Goal: Transaction & Acquisition: Download file/media

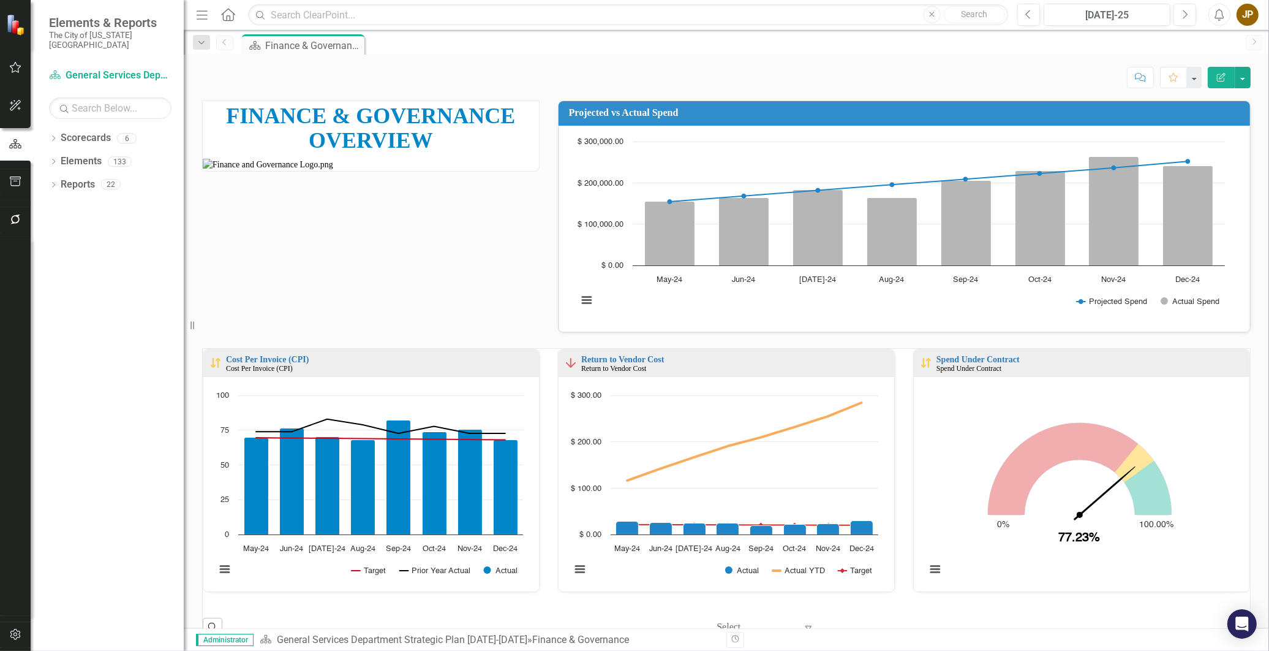
click at [197, 13] on icon "Menu" at bounding box center [202, 14] width 16 height 13
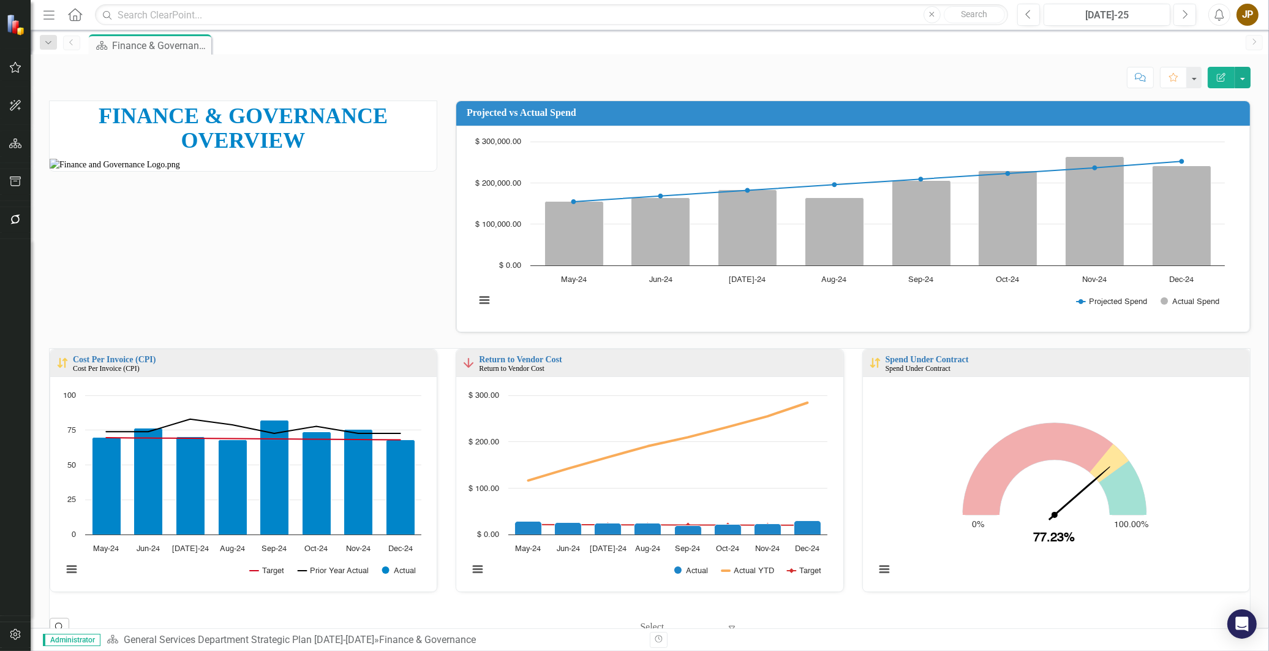
click at [53, 15] on icon "Menu" at bounding box center [49, 14] width 16 height 13
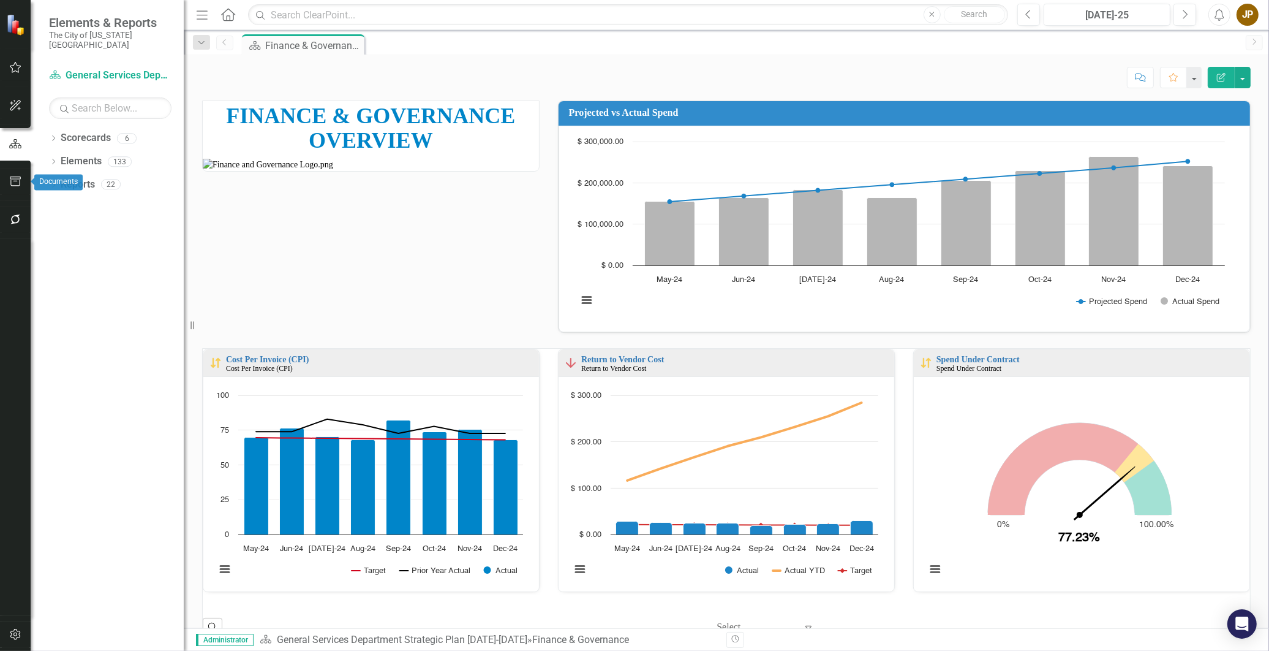
click at [14, 181] on icon "button" at bounding box center [15, 181] width 11 height 10
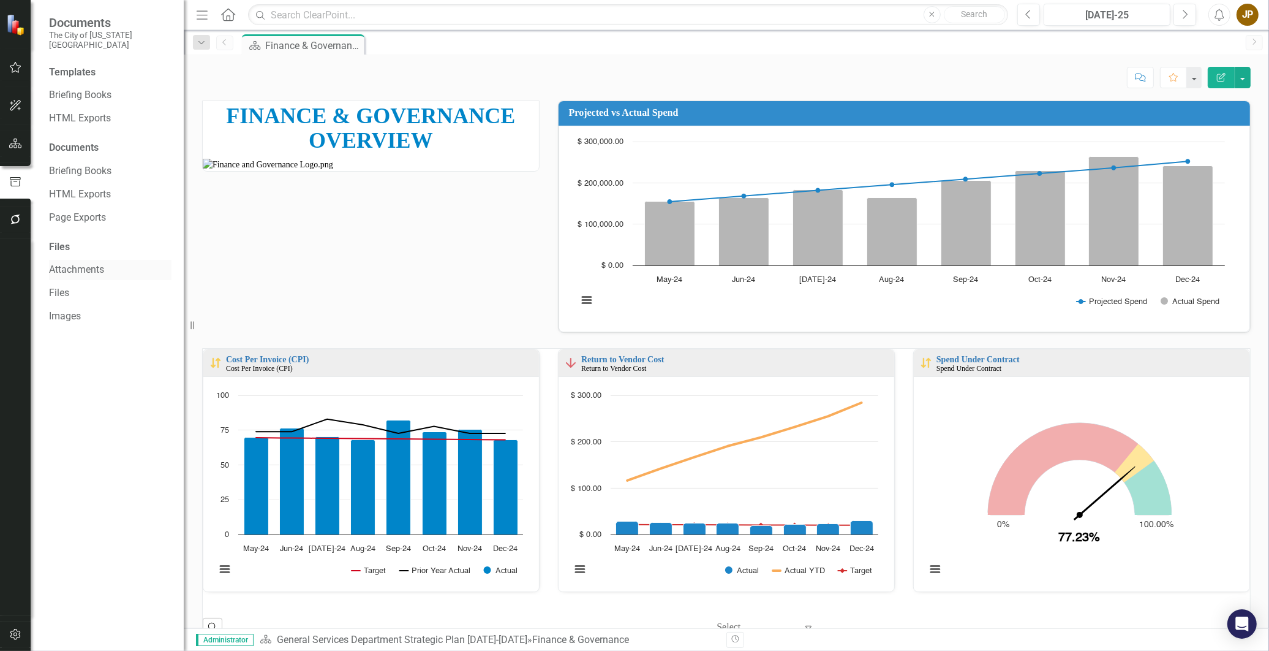
click at [75, 263] on link "Attachments" at bounding box center [110, 270] width 123 height 14
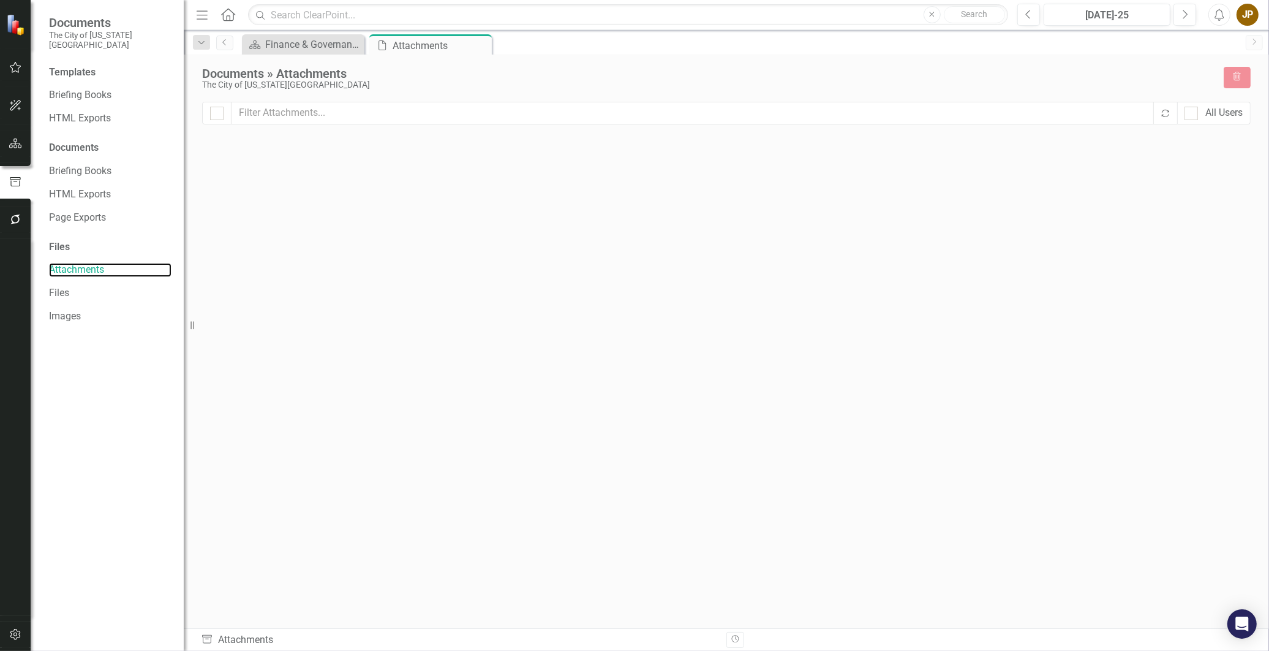
checkbox input "false"
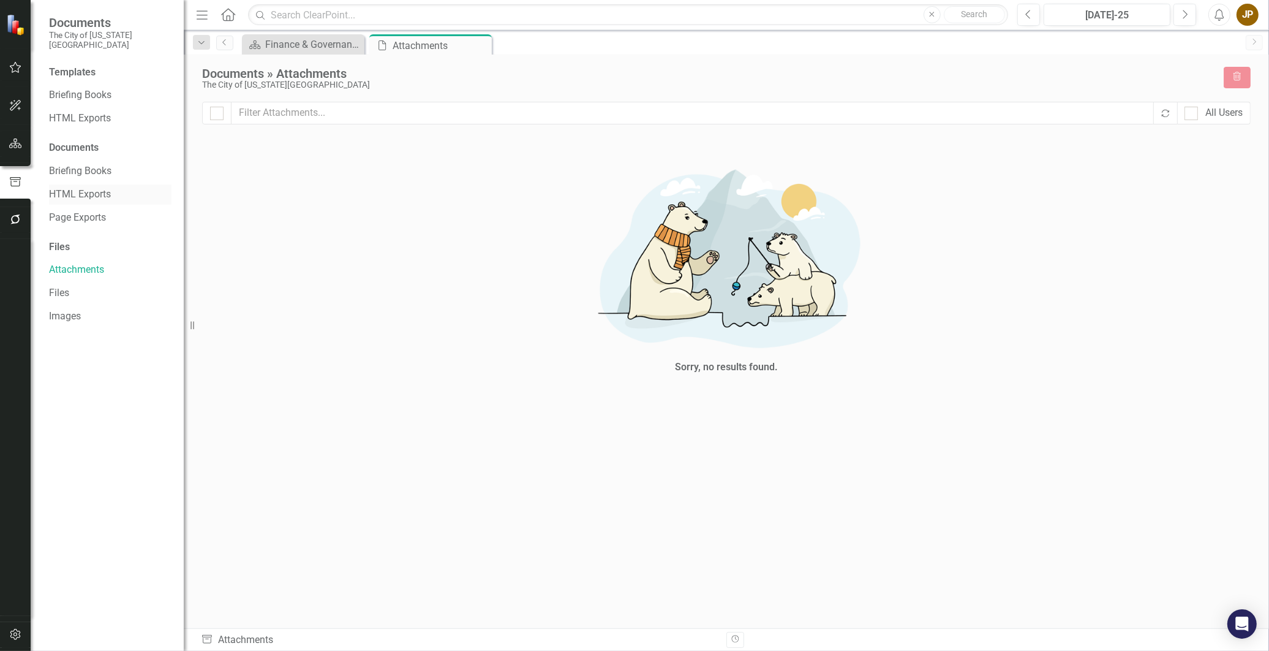
click at [99, 194] on div "HTML Exports" at bounding box center [110, 194] width 123 height 20
click at [107, 211] on link "Page Exports" at bounding box center [110, 218] width 123 height 14
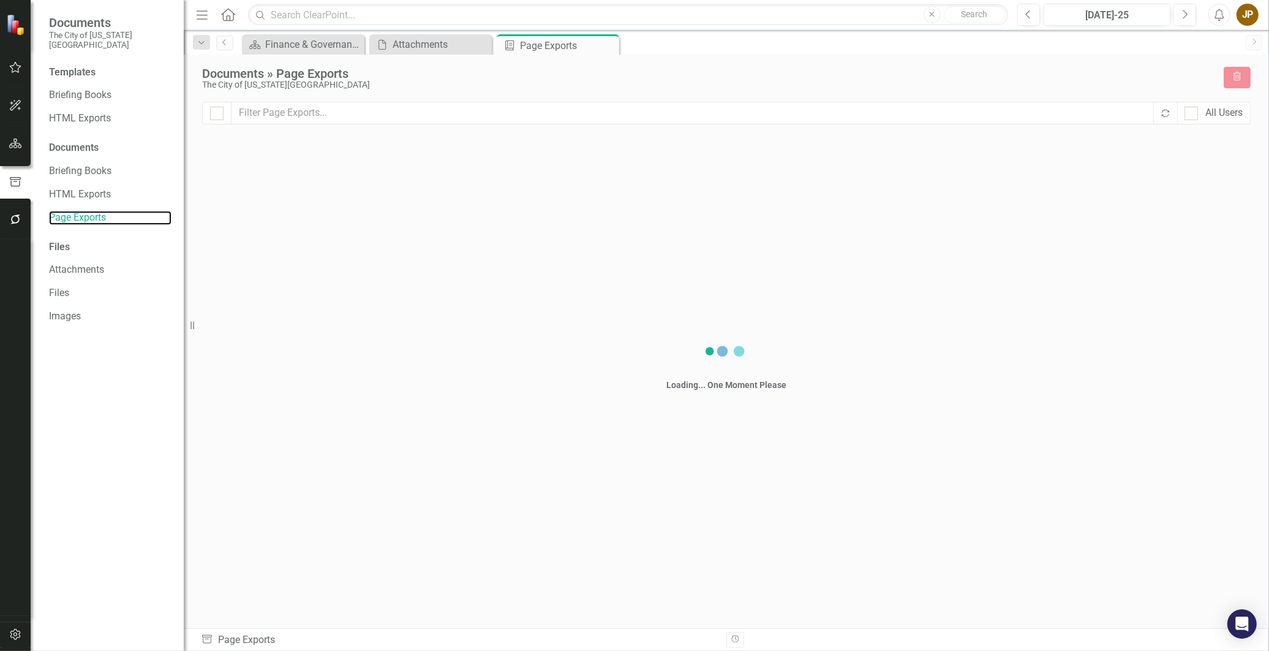
checkbox input "false"
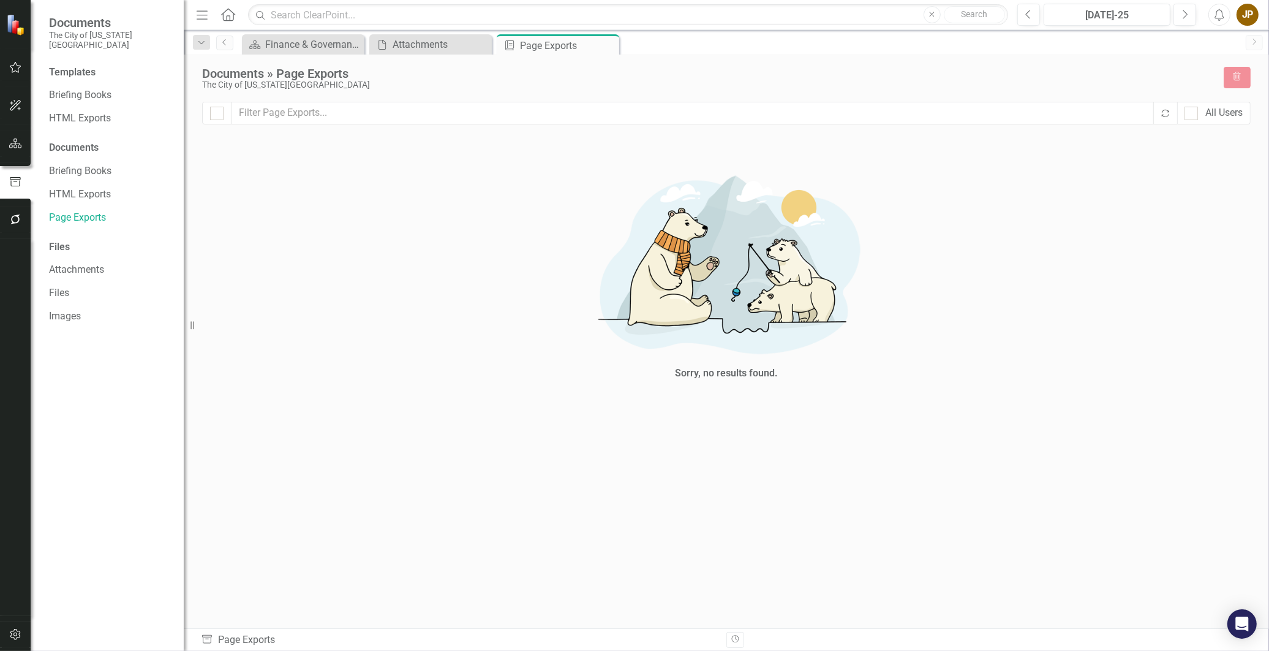
click at [1239, 10] on div "JP" at bounding box center [1248, 15] width 22 height 22
click at [1211, 133] on link "Settings System Setup" at bounding box center [1209, 130] width 97 height 23
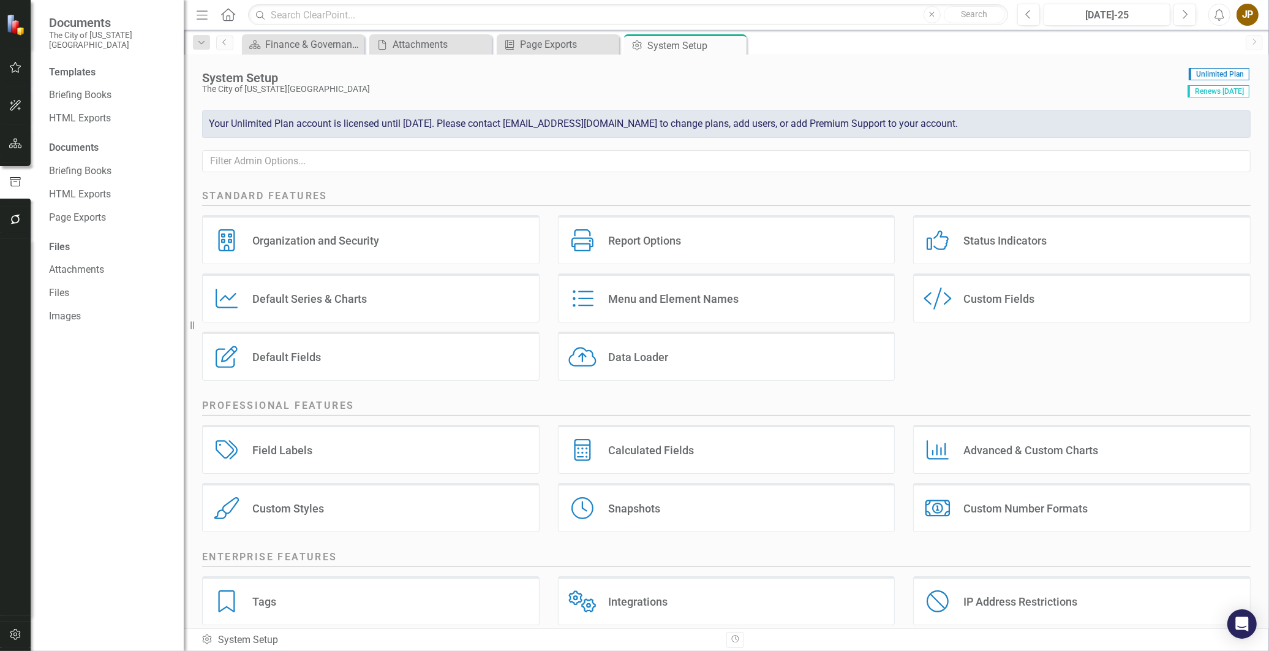
click at [776, 372] on div "Data Loader Data Loader" at bounding box center [727, 355] width 338 height 49
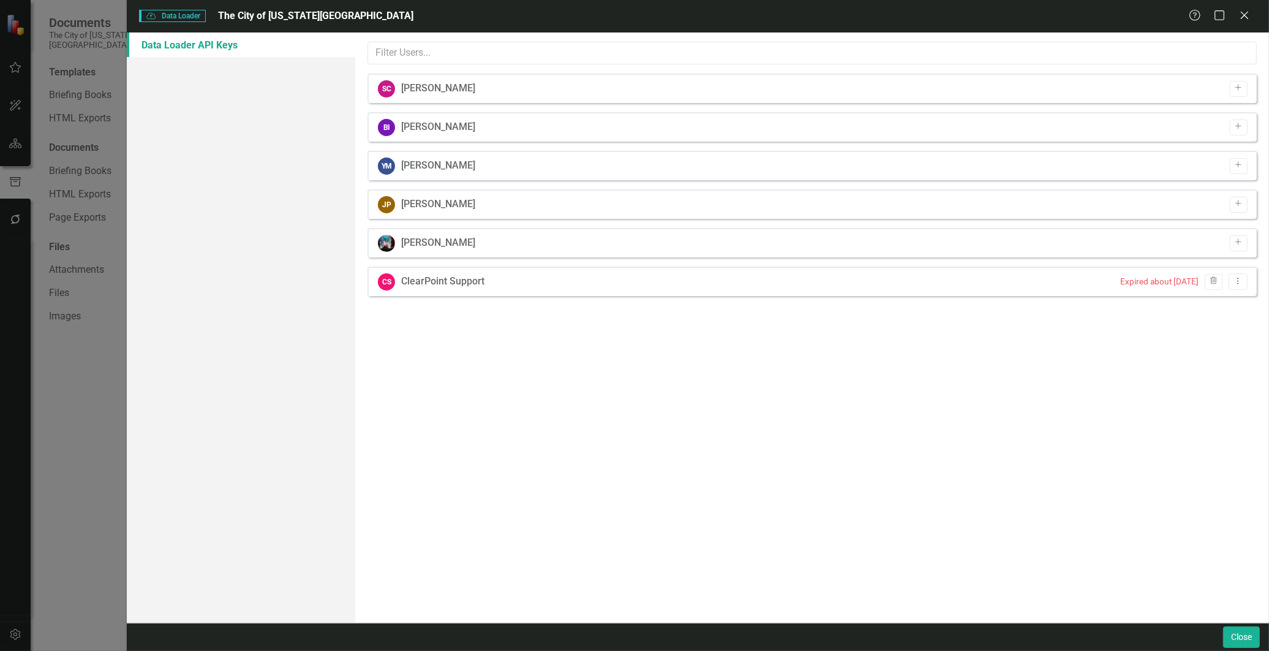
click at [66, 458] on div "Data Loader Data Loader The City of [US_STATE][GEOGRAPHIC_DATA] Help Maximize C…" at bounding box center [634, 325] width 1269 height 651
click at [1248, 17] on icon "Close" at bounding box center [1244, 15] width 15 height 12
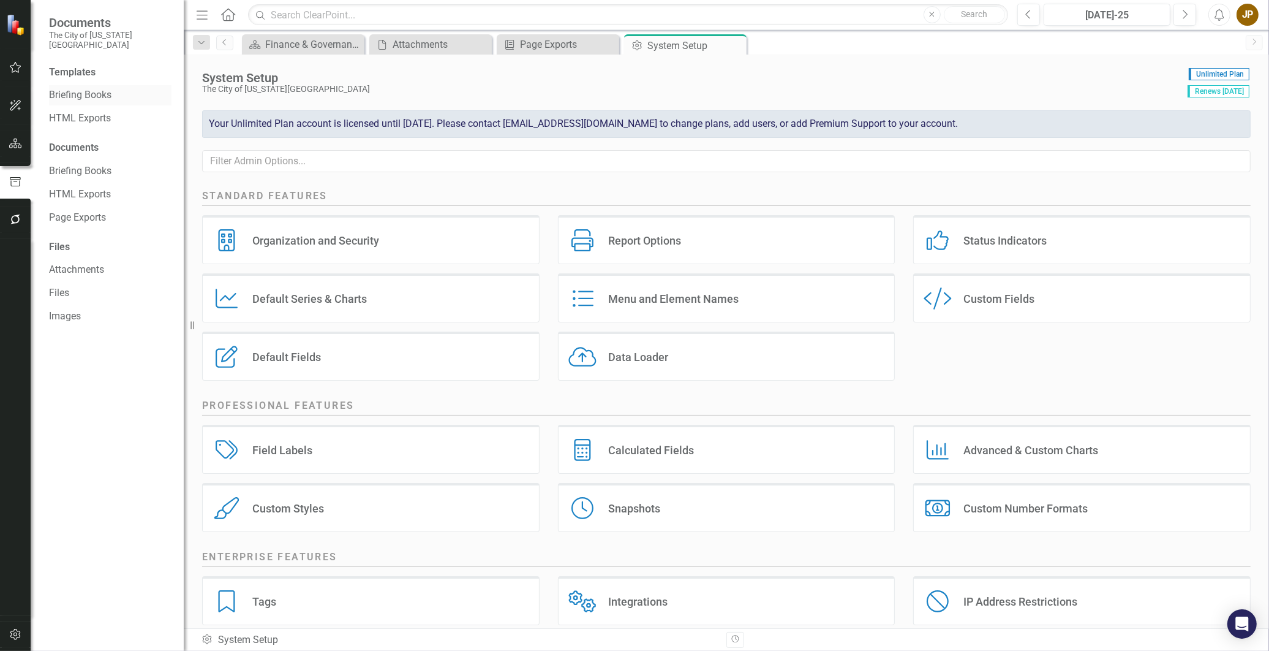
click at [113, 88] on link "Briefing Books" at bounding box center [110, 95] width 123 height 14
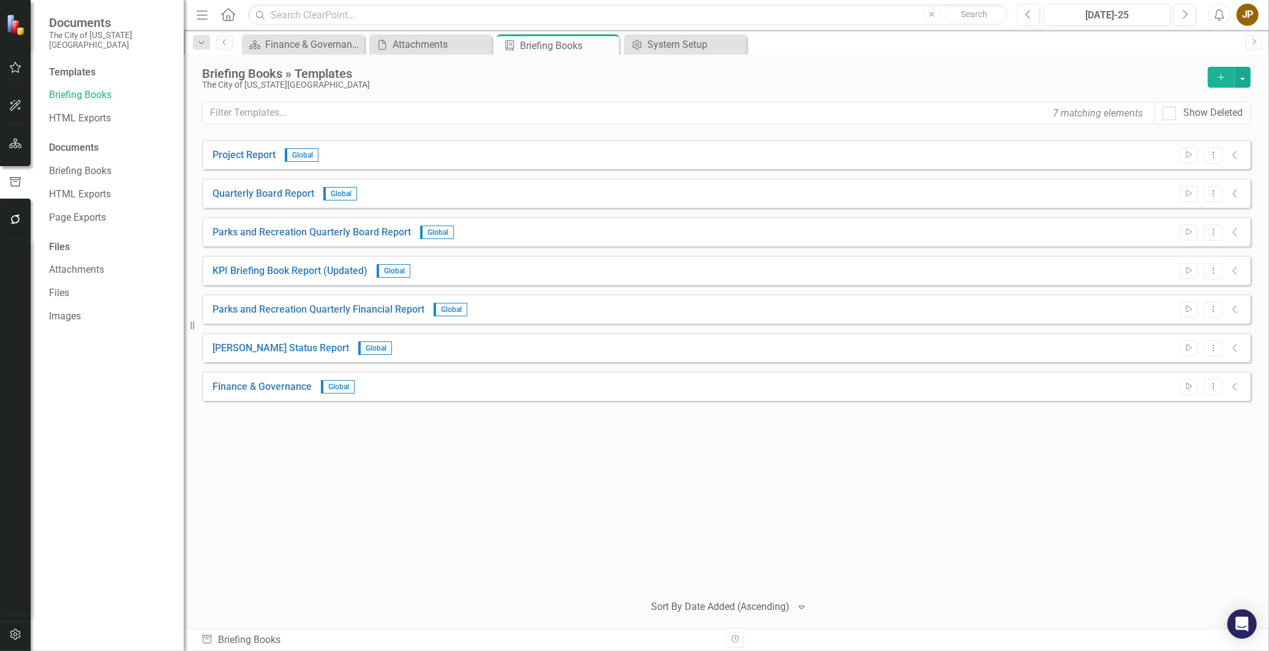
click at [1220, 81] on icon "Add" at bounding box center [1221, 77] width 11 height 9
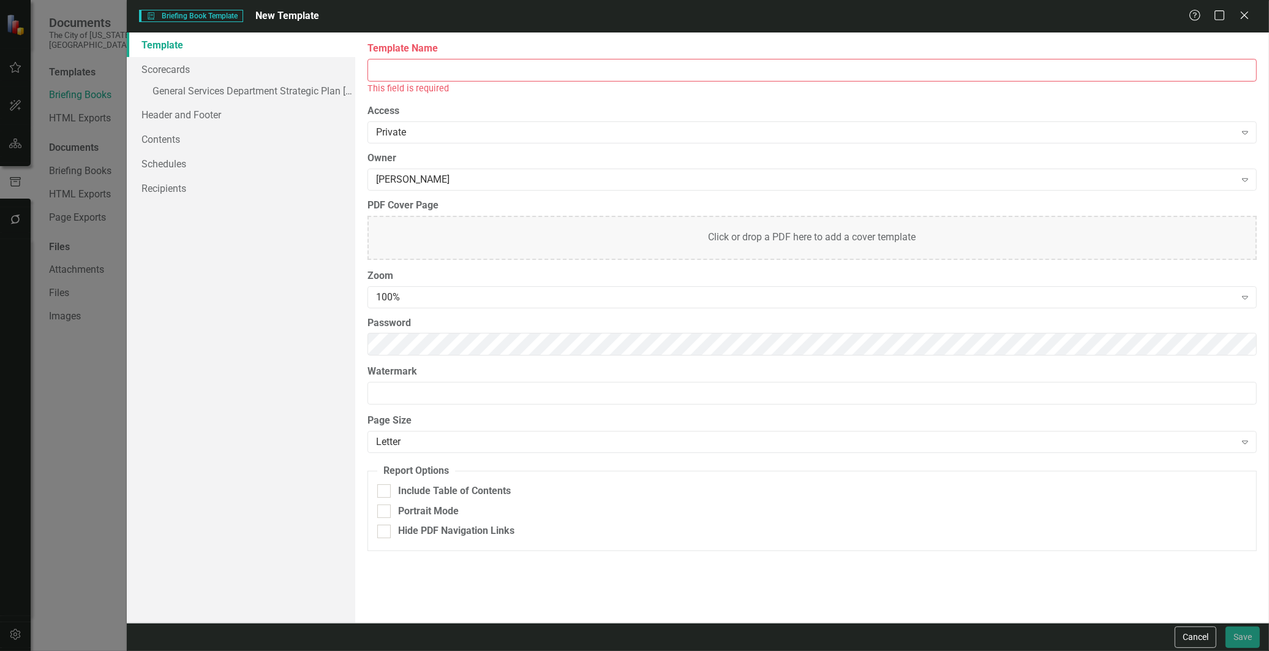
click at [94, 461] on div "Briefing Book Template Briefing Book Template New Template Help Maximize Close …" at bounding box center [634, 325] width 1269 height 651
click at [1246, 18] on icon "Close" at bounding box center [1244, 15] width 15 height 12
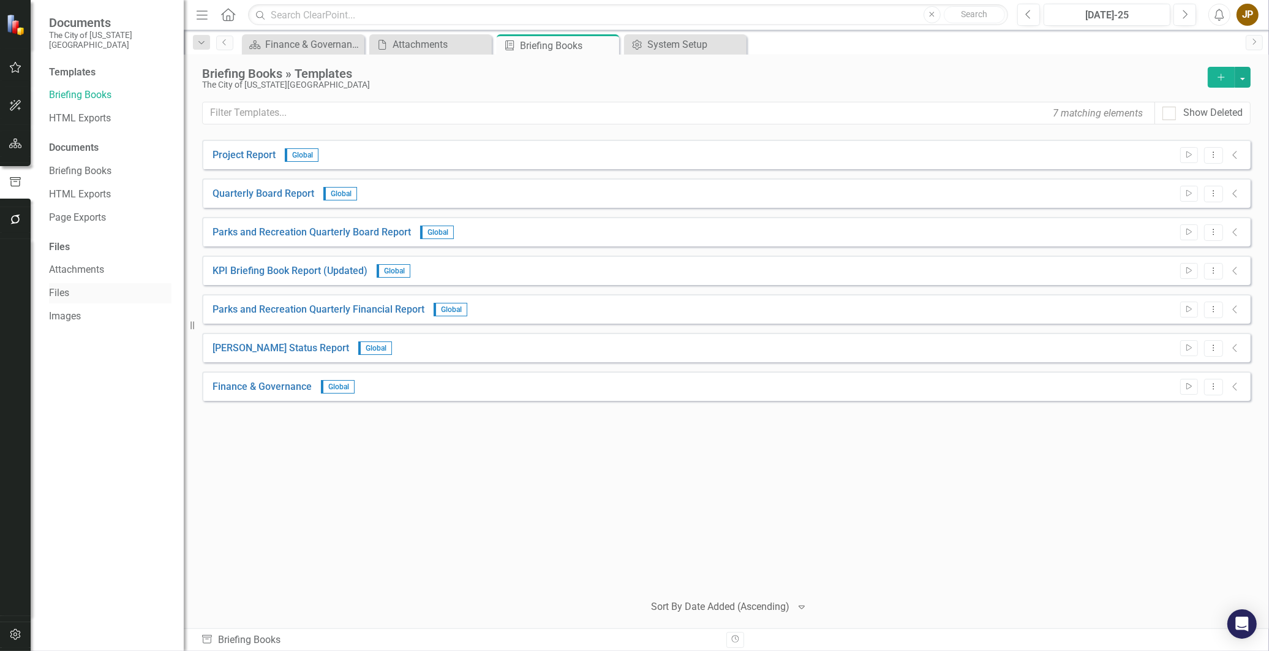
click at [105, 286] on link "Files" at bounding box center [110, 293] width 123 height 14
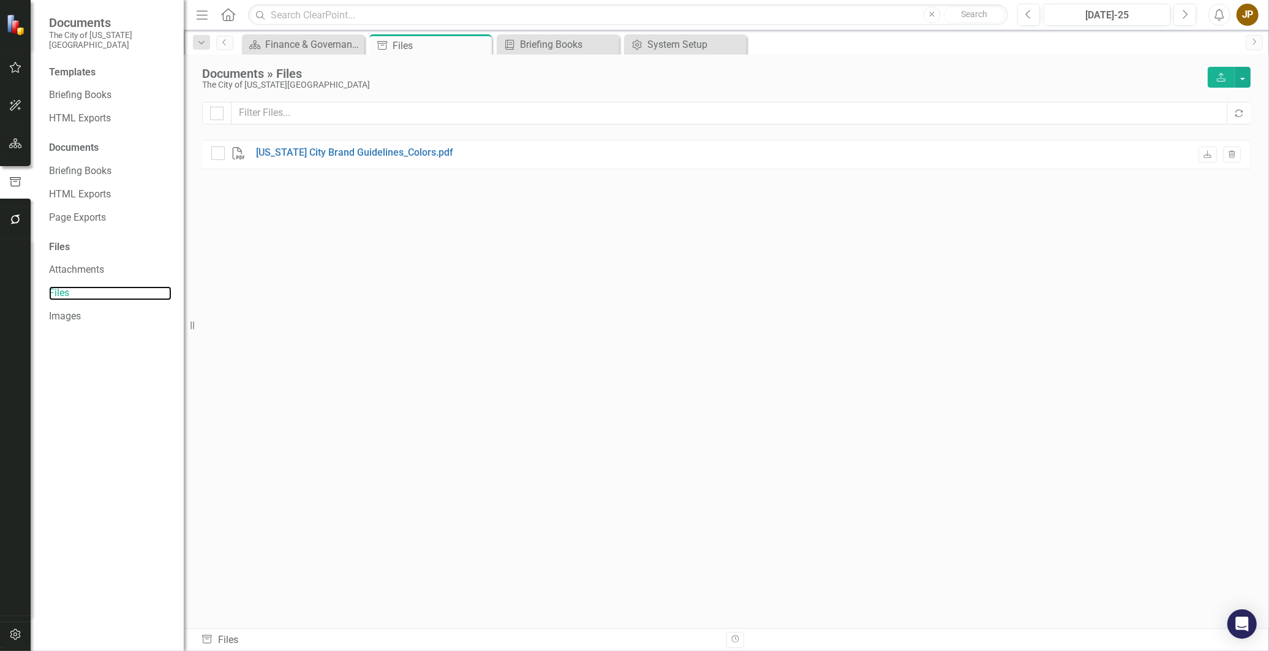
checkbox input "false"
click at [739, 641] on icon "Revision History" at bounding box center [735, 638] width 9 height 7
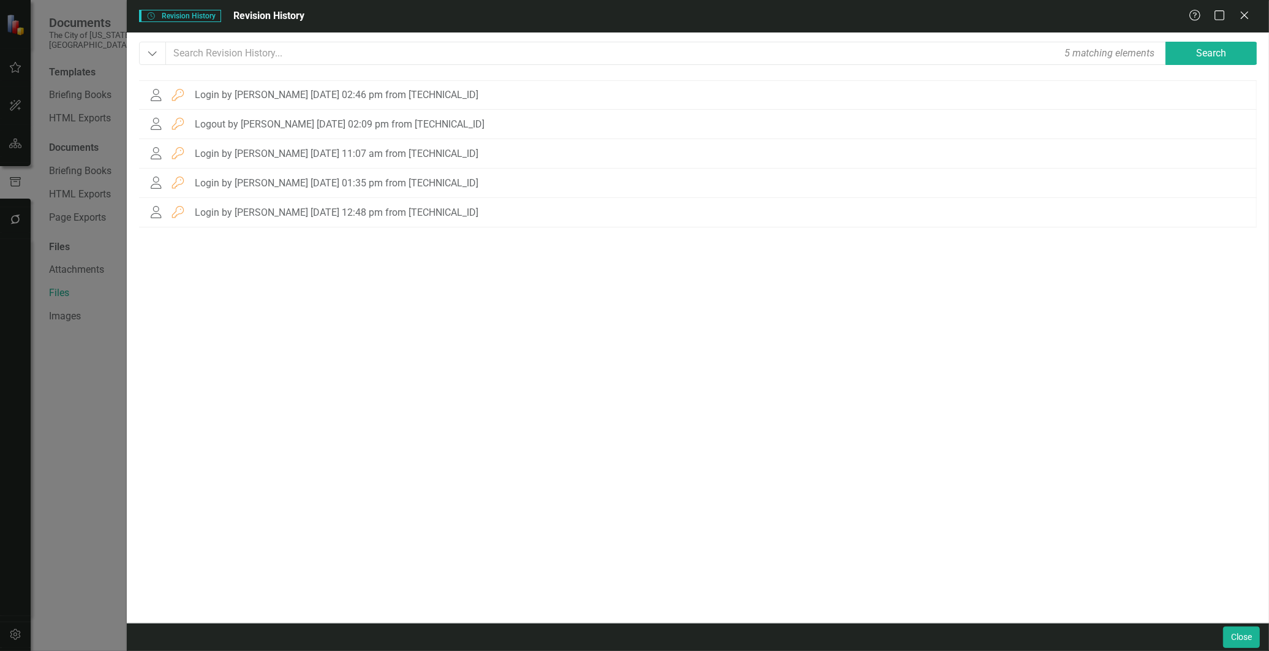
click at [89, 453] on div "Revision History Revision History Revision History Help Maximize Close Dropdown…" at bounding box center [634, 325] width 1269 height 651
click at [1247, 10] on icon "Close" at bounding box center [1244, 15] width 15 height 12
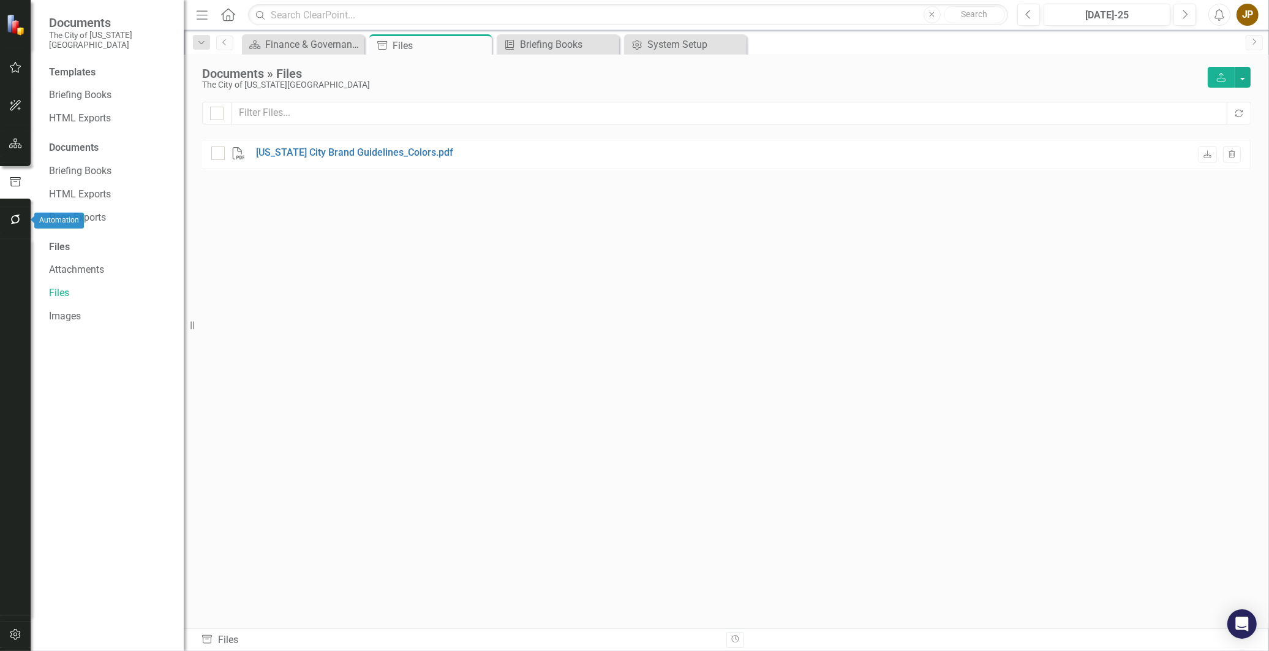
click at [14, 224] on icon "button" at bounding box center [15, 219] width 13 height 10
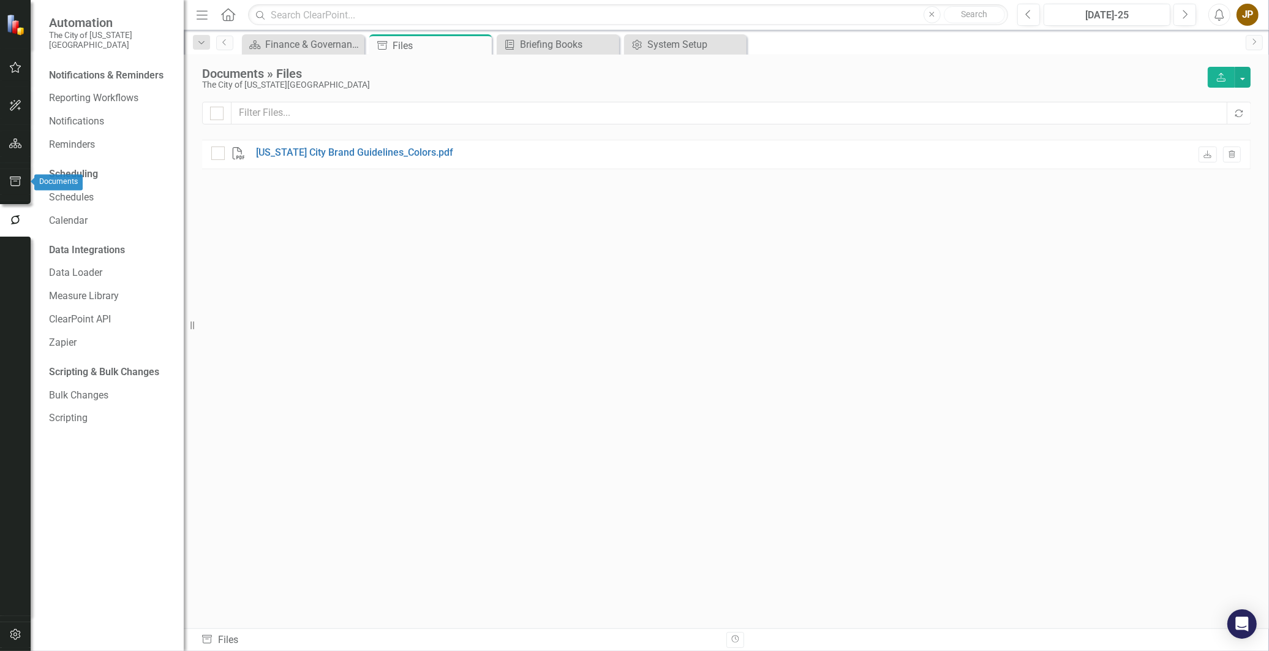
click at [8, 180] on button "button" at bounding box center [16, 182] width 28 height 26
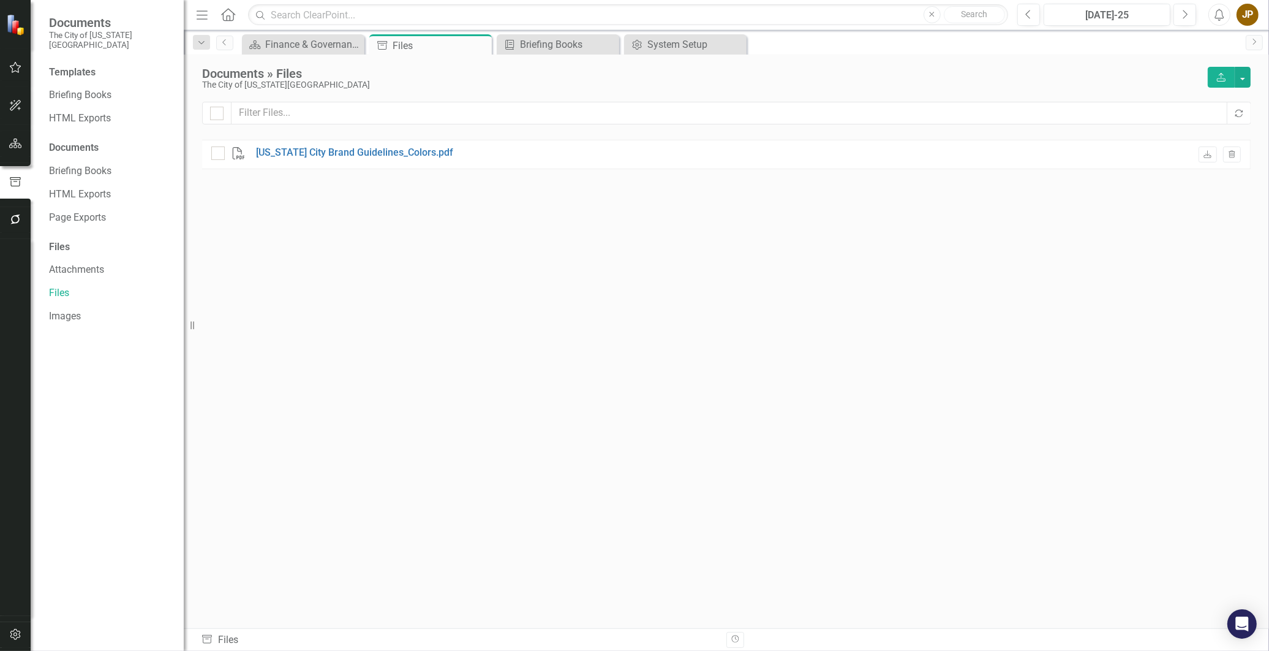
click at [203, 10] on icon "Menu" at bounding box center [202, 14] width 16 height 13
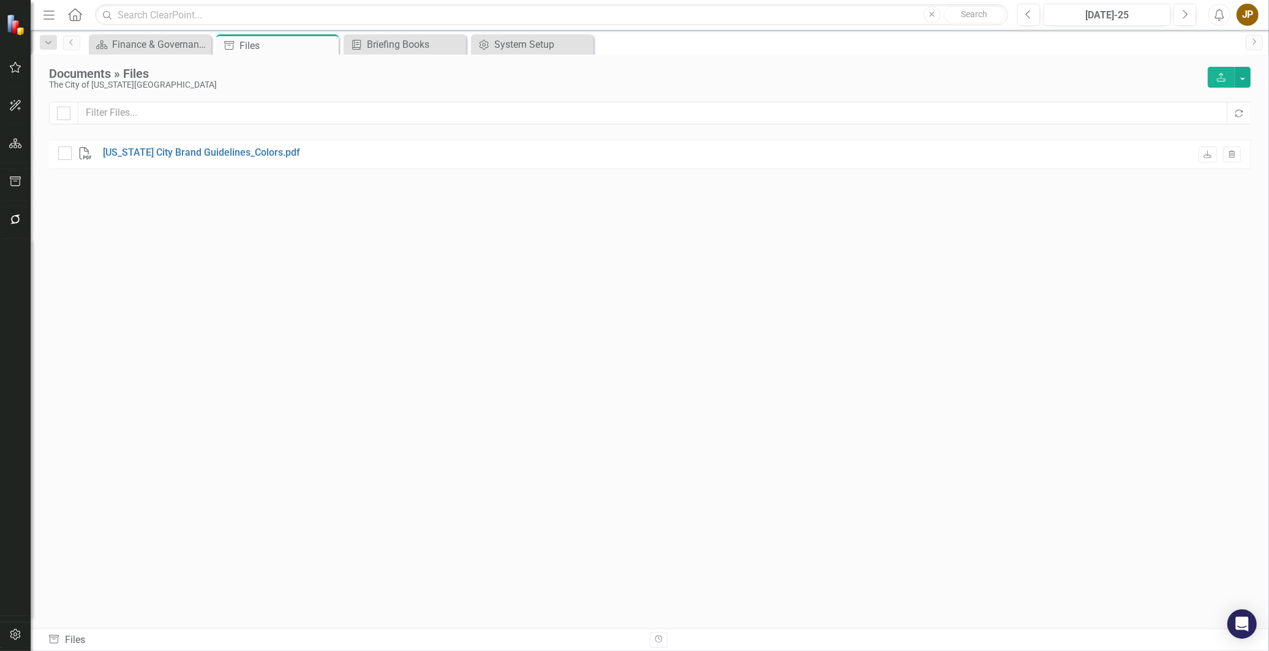
click at [53, 12] on icon "Menu" at bounding box center [49, 14] width 16 height 13
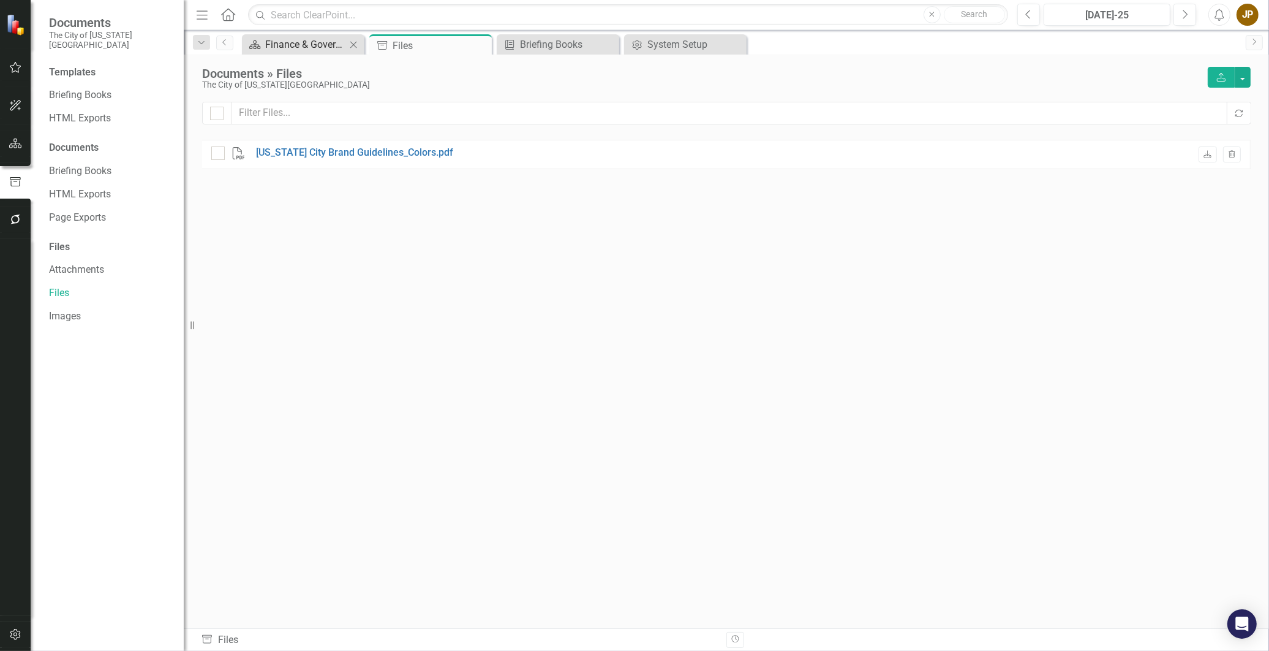
click at [325, 49] on div "Finance & Governance" at bounding box center [305, 44] width 81 height 15
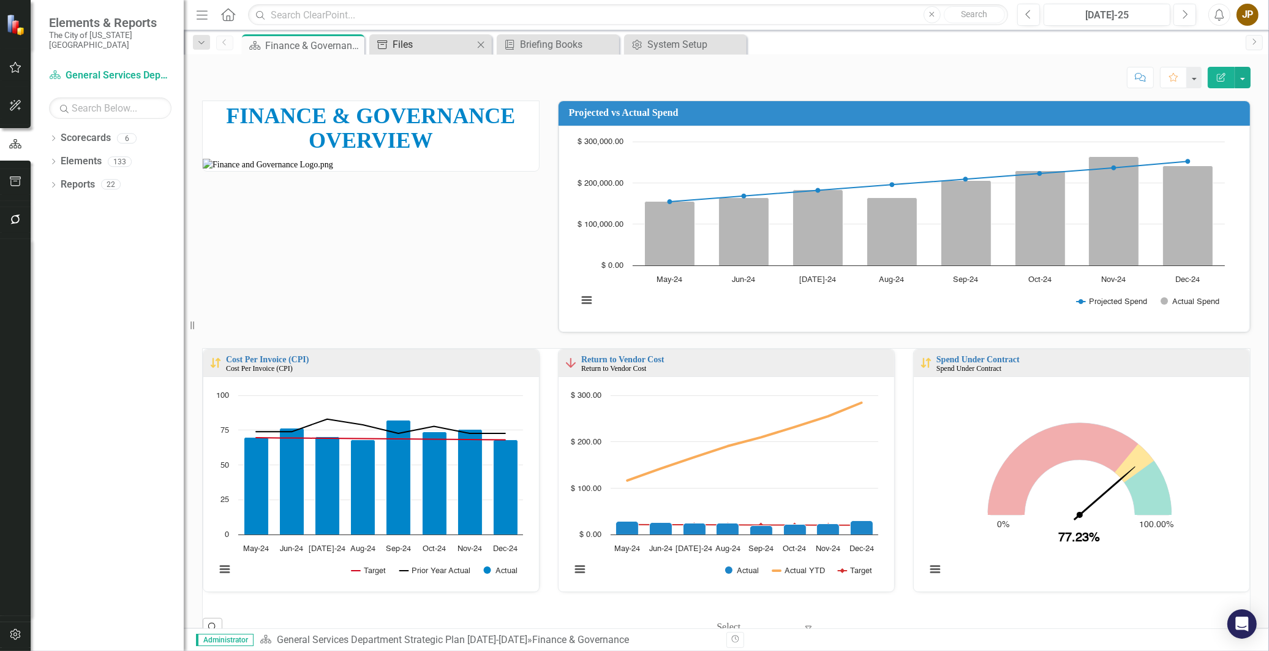
click at [406, 44] on div "Files" at bounding box center [433, 44] width 81 height 15
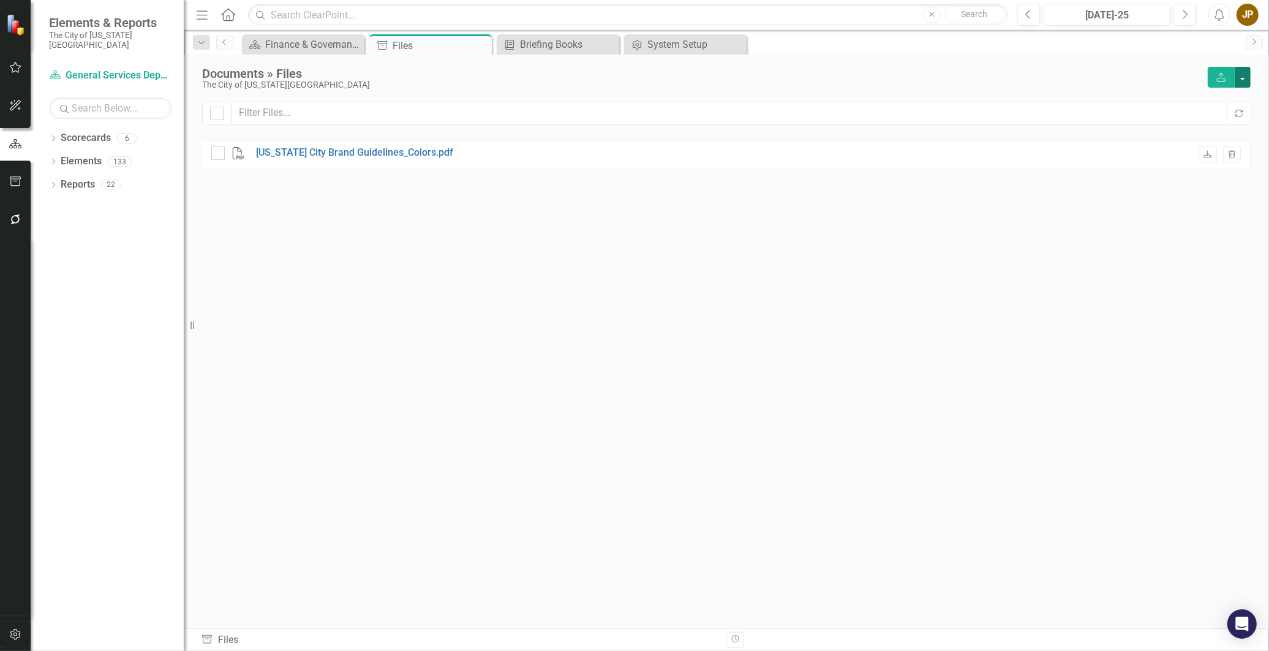
click at [1244, 69] on button "button" at bounding box center [1243, 77] width 16 height 21
click at [1201, 102] on link "Upload Upload File" at bounding box center [1202, 99] width 97 height 23
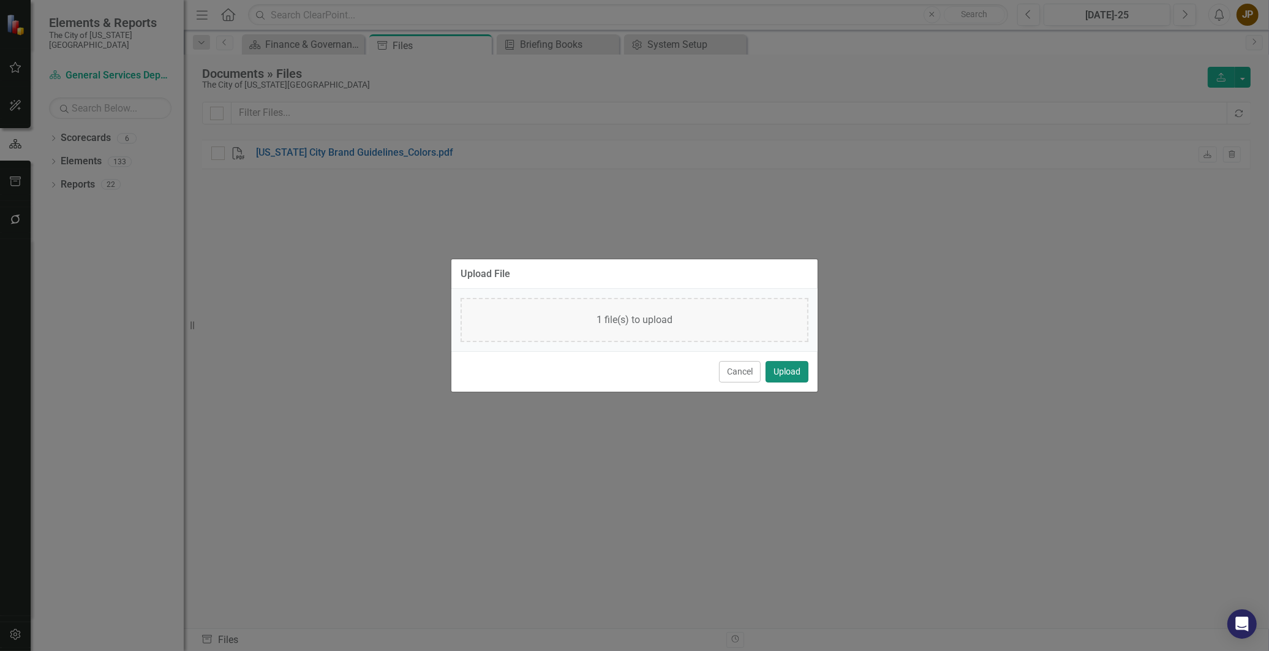
click at [776, 374] on button "Upload" at bounding box center [787, 371] width 43 height 21
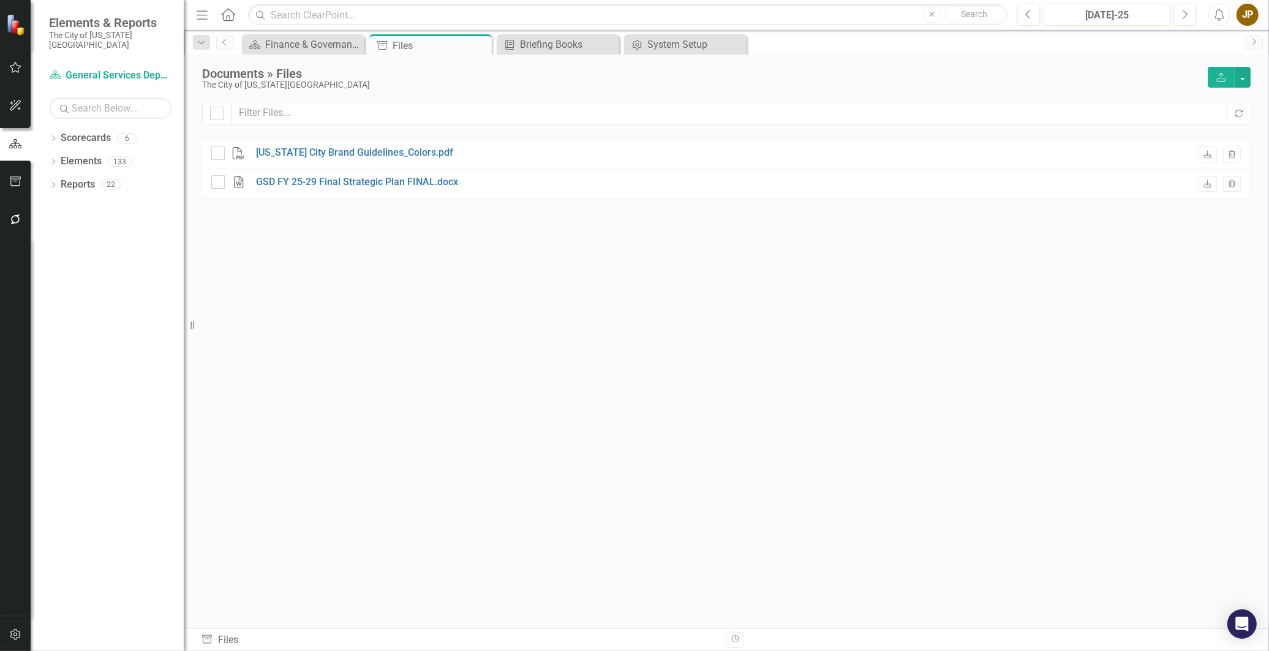
click at [1224, 75] on icon "Upload" at bounding box center [1221, 77] width 11 height 9
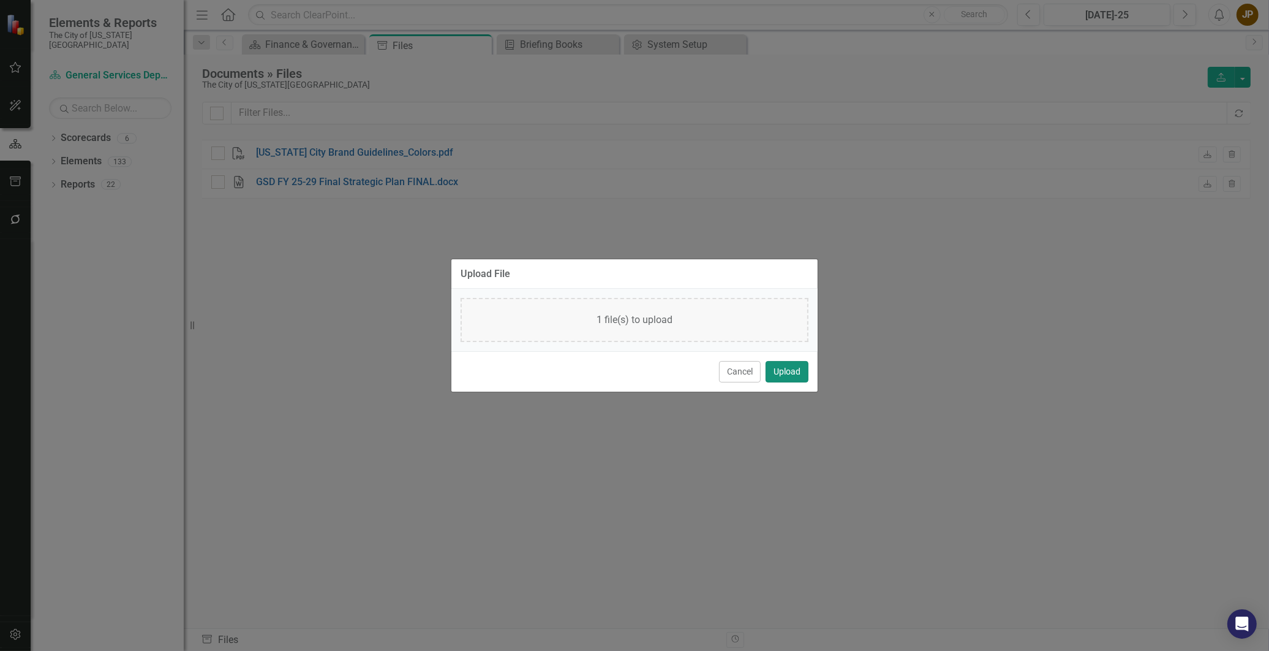
click at [793, 377] on button "Upload" at bounding box center [787, 371] width 43 height 21
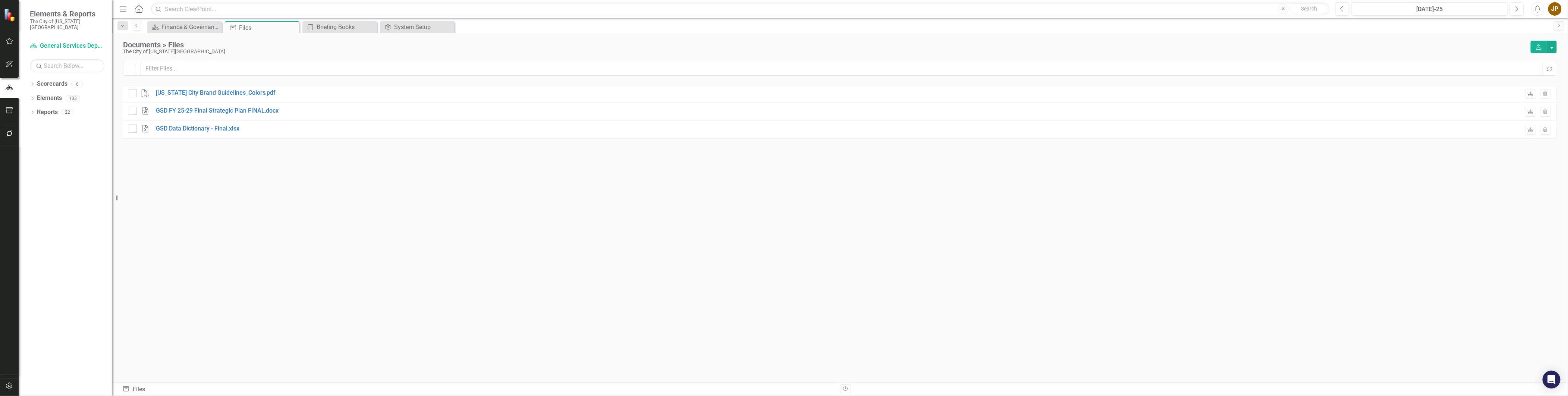
checkbox input "false"
